Goal: Information Seeking & Learning: Find specific fact

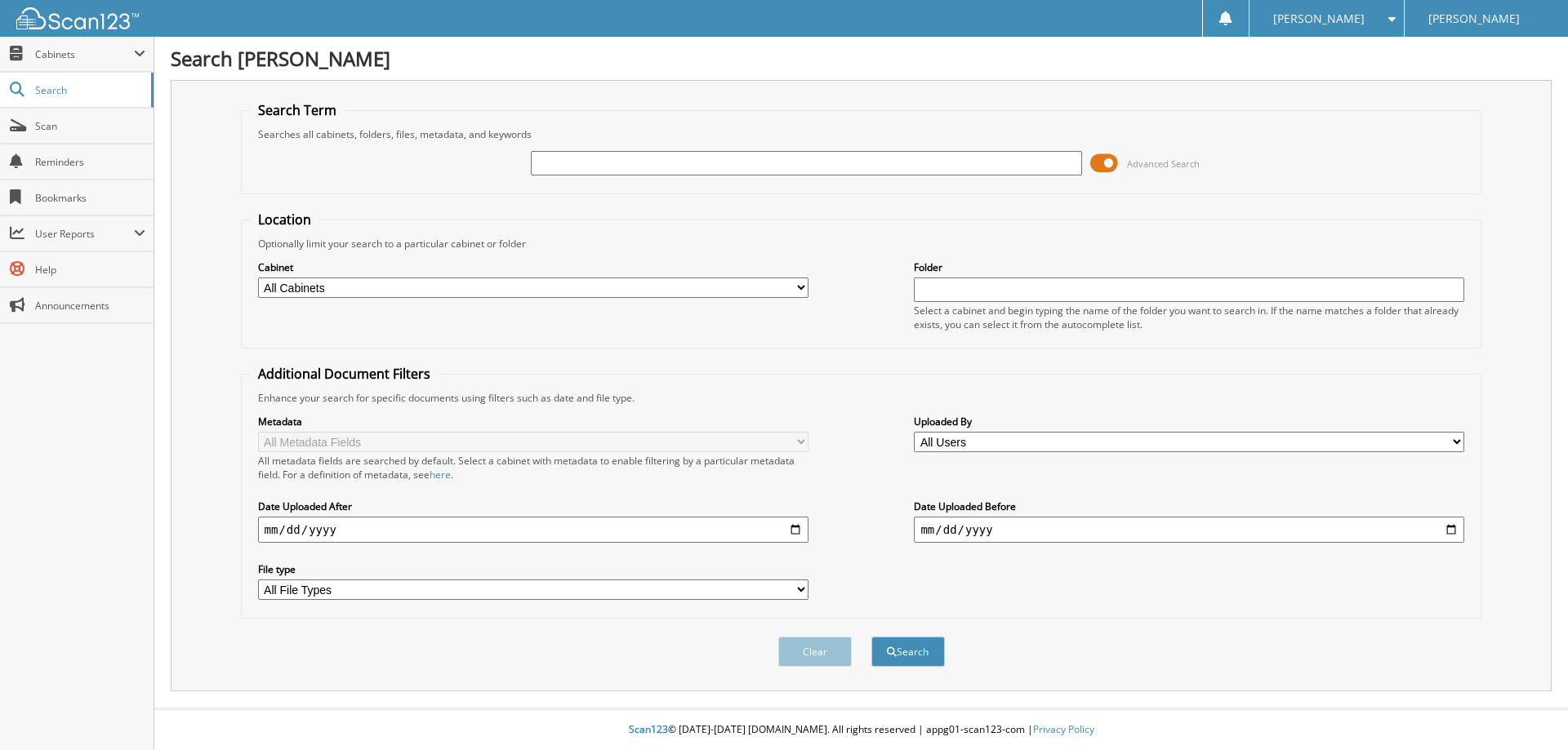
click at [574, 161] on input "text" at bounding box center [806, 163] width 550 height 25
type input "bukola"
click at [871, 637] on button "Search" at bounding box center [908, 652] width 74 height 30
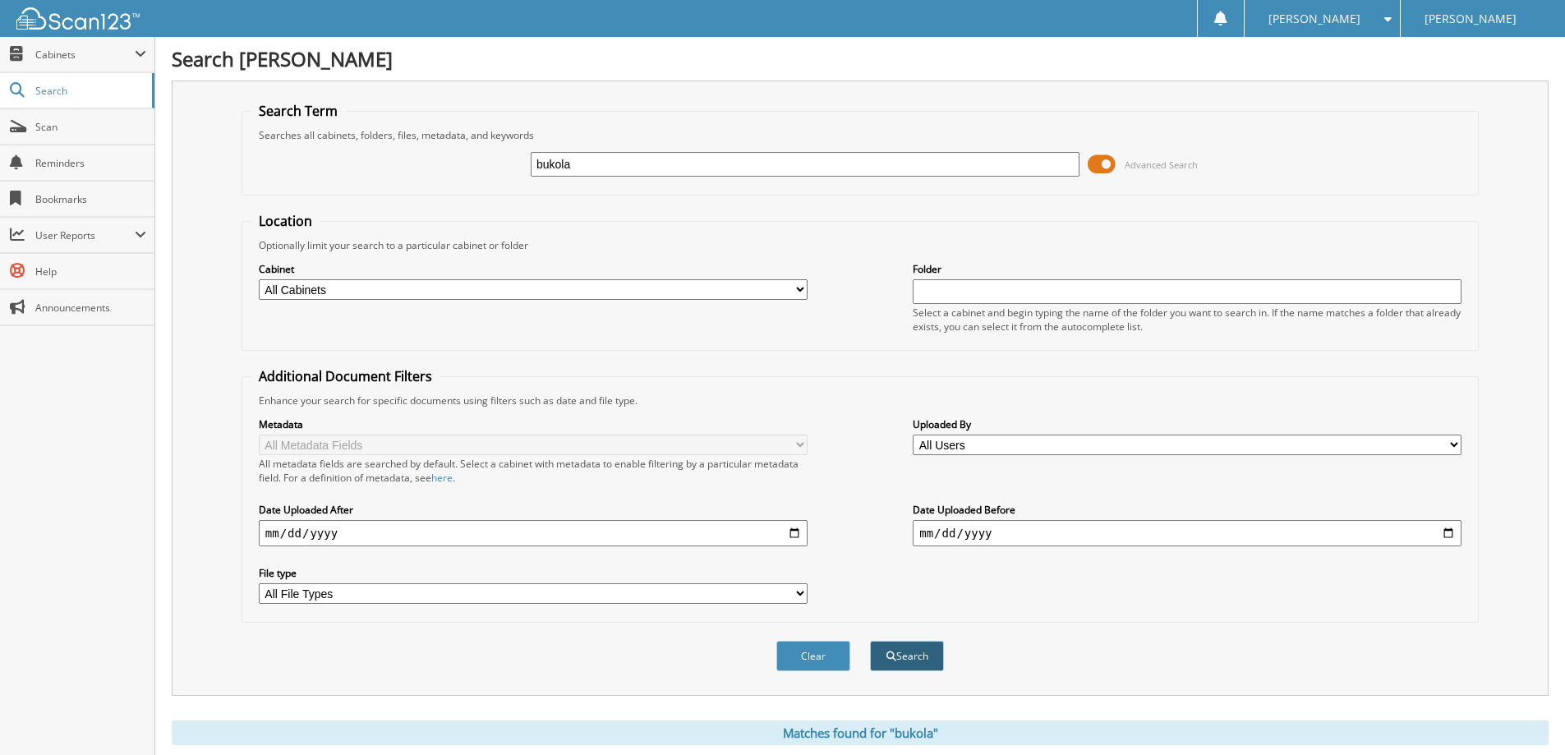
click at [920, 653] on button "Search" at bounding box center [907, 656] width 74 height 30
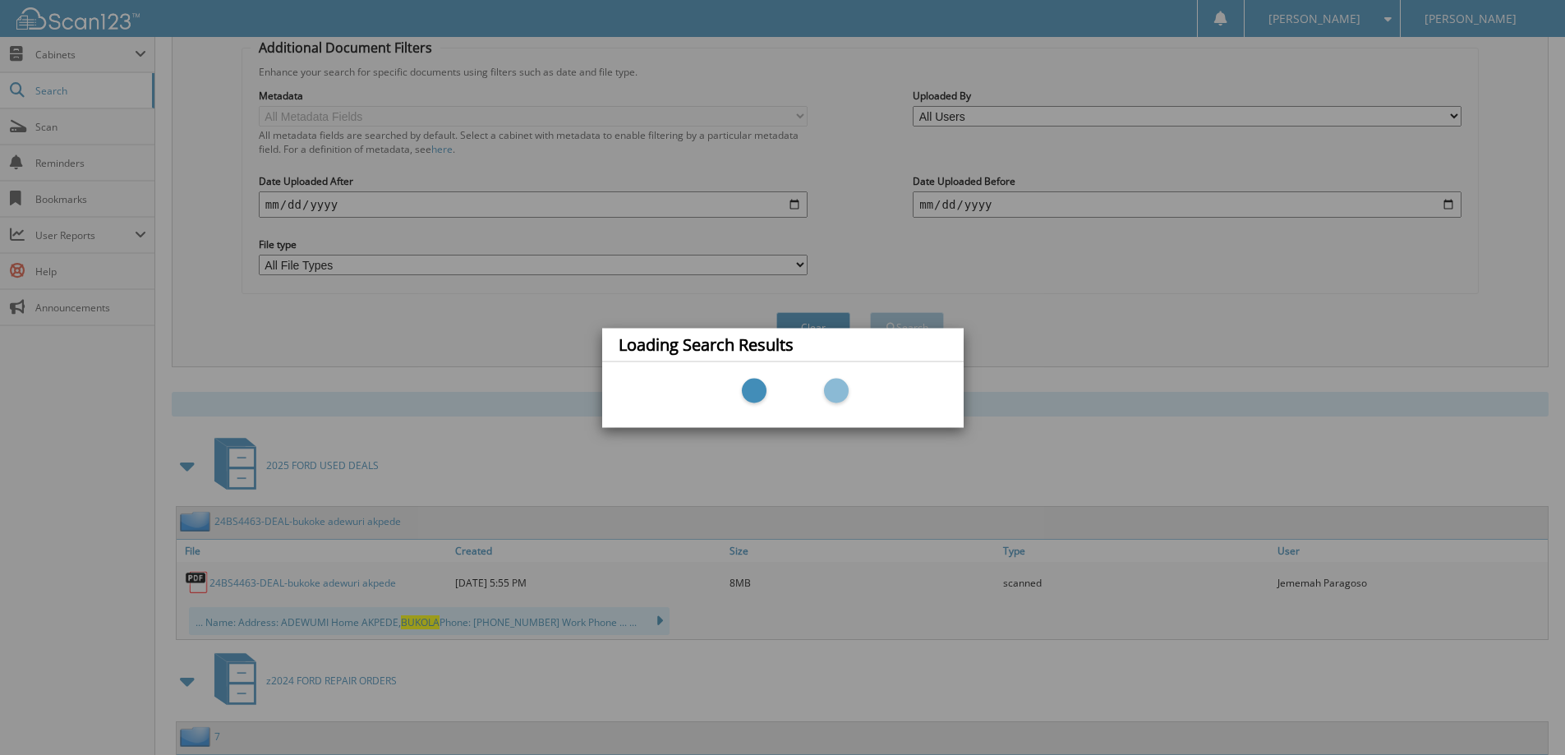
scroll to position [381, 0]
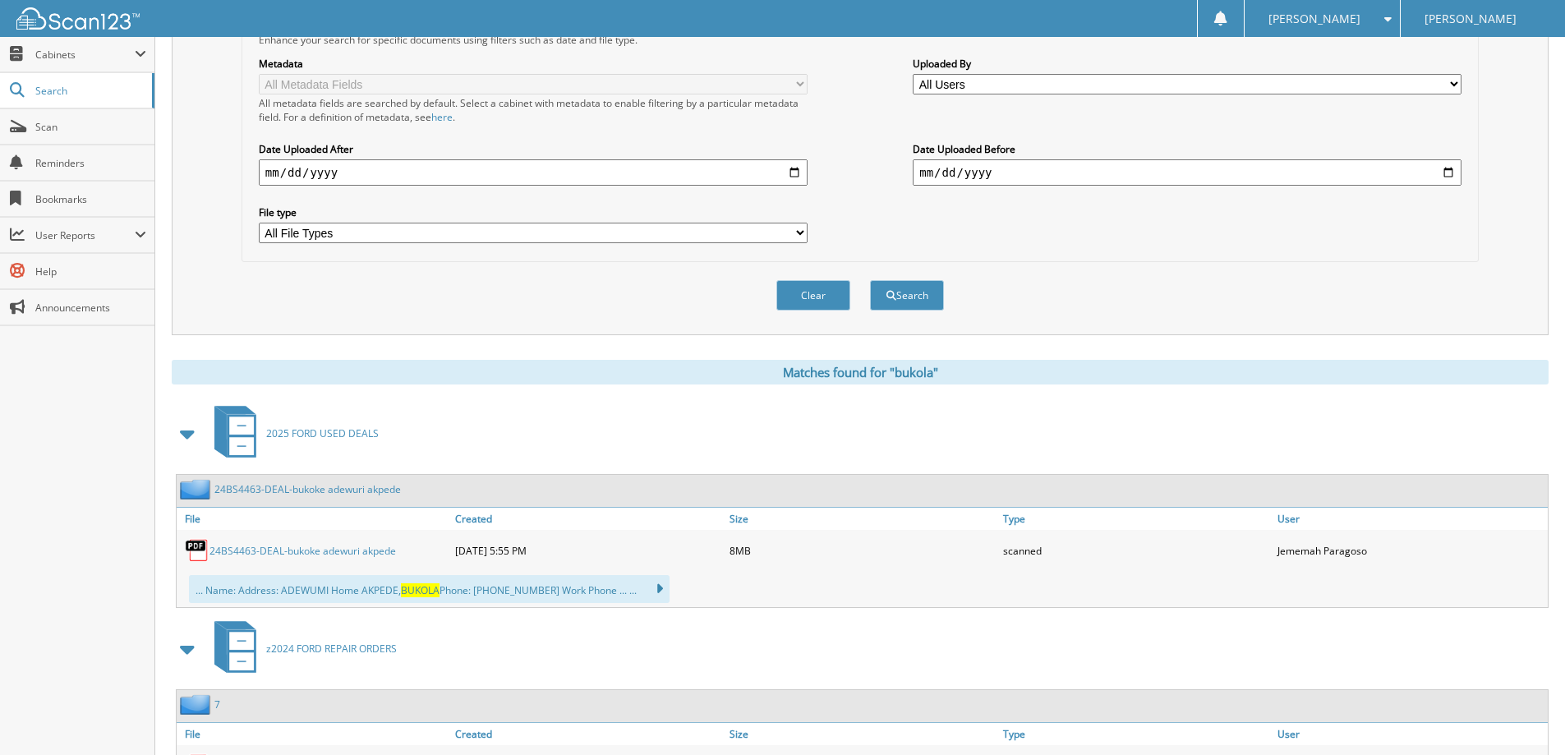
scroll to position [479, 0]
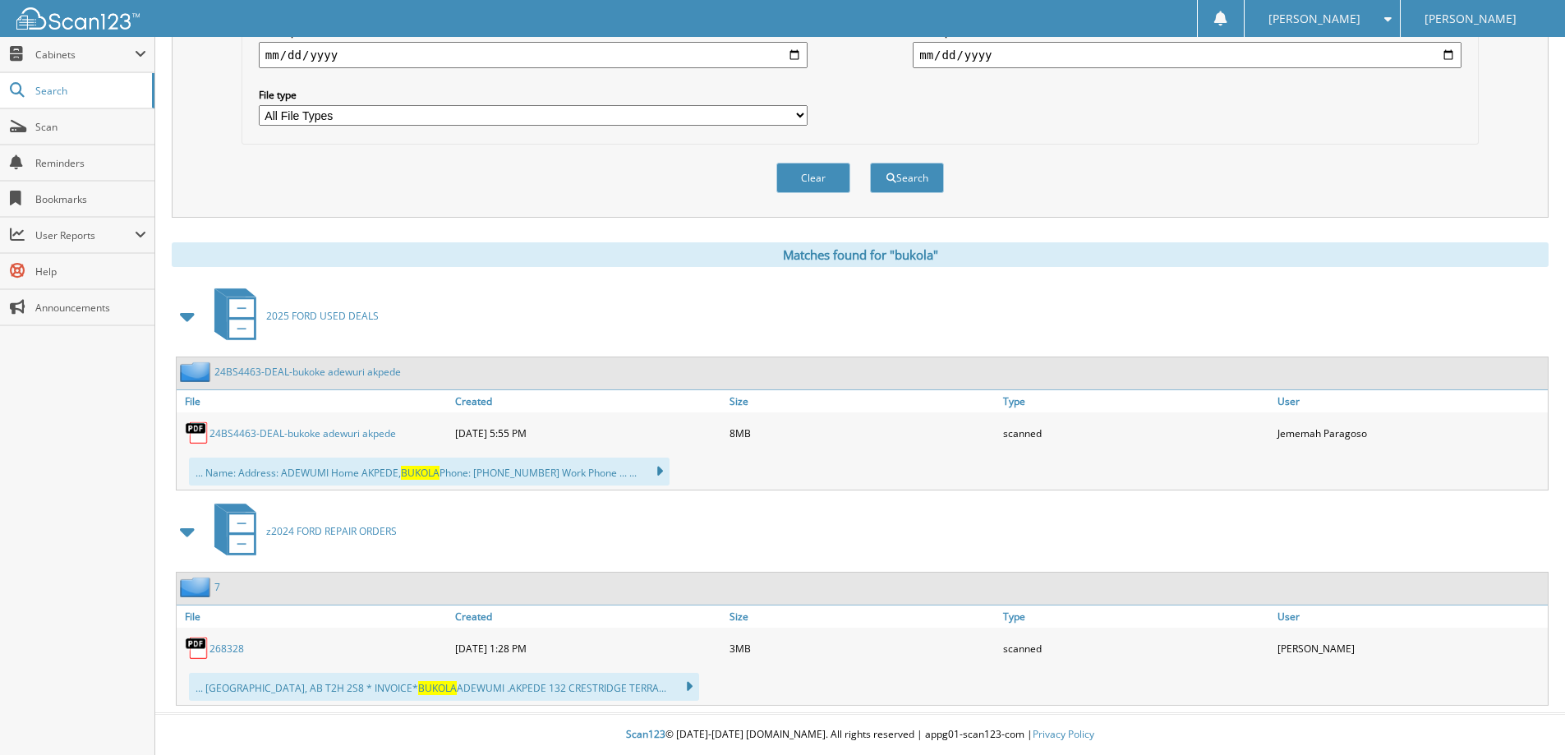
click at [332, 435] on link "24BS4463-DEAL-bukoke adewuri akpede" at bounding box center [303, 433] width 187 height 14
